Goal: Navigation & Orientation: Go to known website

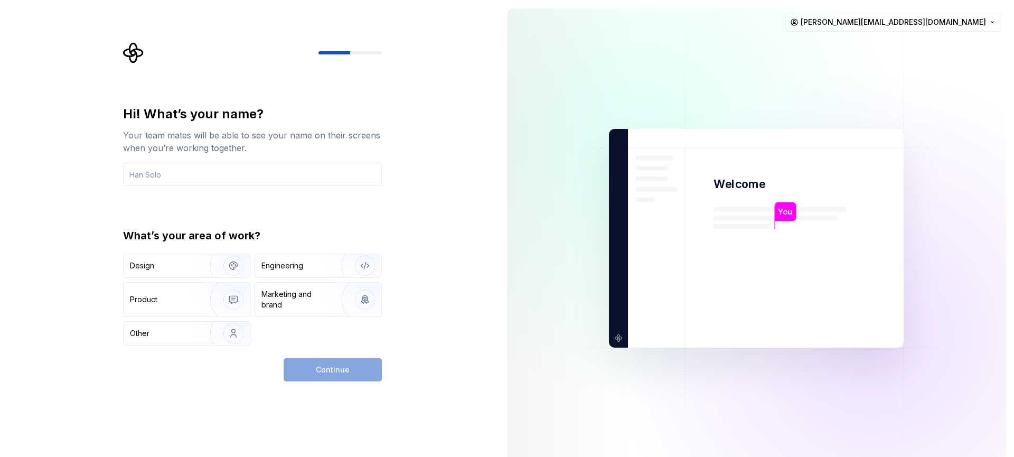
click at [450, 151] on div "Hi! What’s your name? Your team mates will be able to see your name on their sc…" at bounding box center [249, 238] width 499 height 477
